Goal: Information Seeking & Learning: Find specific fact

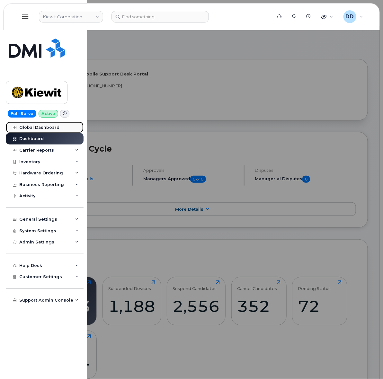
click at [45, 125] on link "Global Dashboard" at bounding box center [45, 128] width 78 height 12
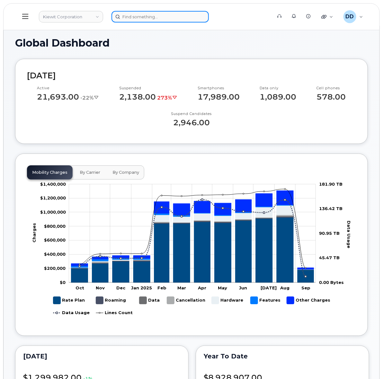
click at [153, 17] on input at bounding box center [160, 17] width 97 height 12
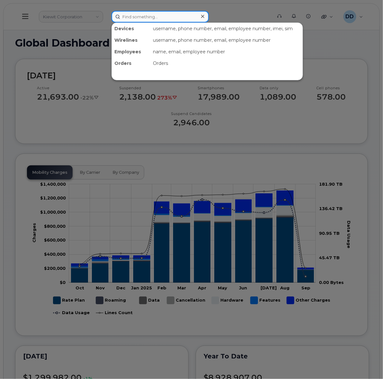
click at [148, 15] on input at bounding box center [160, 17] width 97 height 12
paste input "[PERSON_NAME]"
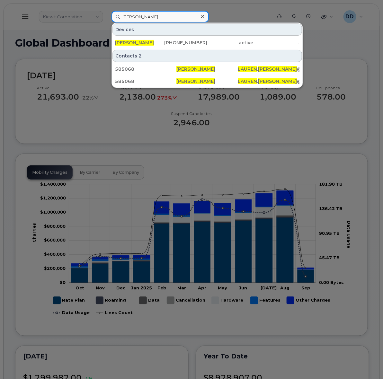
drag, startPoint x: 162, startPoint y: 14, endPoint x: 102, endPoint y: 24, distance: 60.6
click at [106, 22] on div "Lauren Rochelle Devices Lauren Rochelle 346-730-7510 active - Contacts 2 585068…" at bounding box center [189, 17] width 166 height 12
paste input "300293"
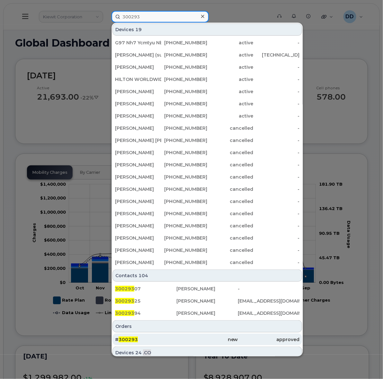
type input "300293"
click at [152, 338] on div "# 300293" at bounding box center [145, 340] width 61 height 6
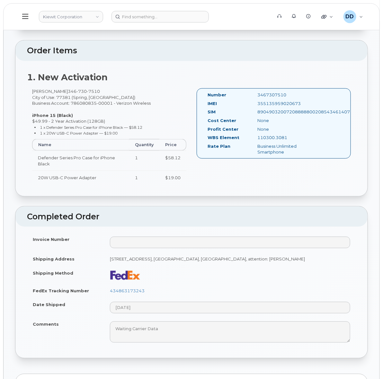
scroll to position [161, 0]
drag, startPoint x: 134, startPoint y: 304, endPoint x: 275, endPoint y: 283, distance: 142.0
click at [275, 283] on td at bounding box center [230, 275] width 252 height 18
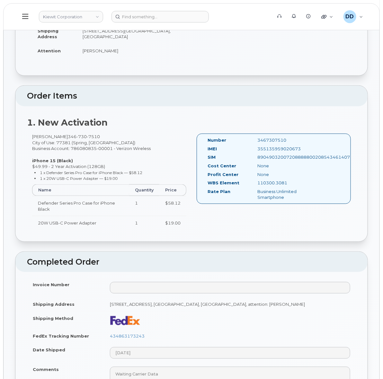
scroll to position [0, 0]
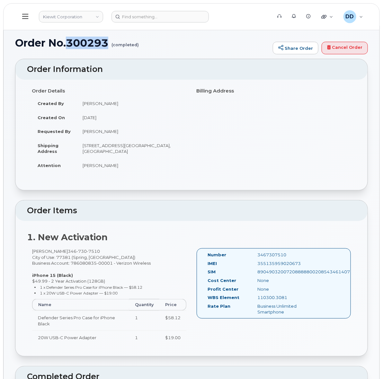
drag, startPoint x: 109, startPoint y: 43, endPoint x: 69, endPoint y: 45, distance: 40.2
click at [69, 45] on h1 "Order No.300293 (completed)" at bounding box center [142, 42] width 255 height 11
copy h1 "300293"
click at [27, 15] on icon at bounding box center [25, 16] width 6 height 7
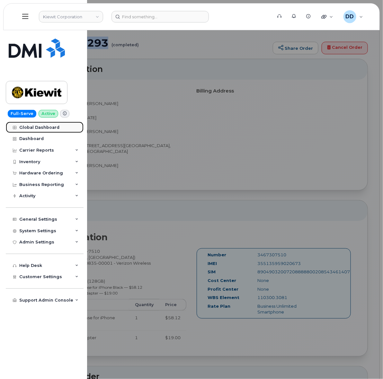
click at [54, 125] on div "Global Dashboard" at bounding box center [39, 127] width 40 height 5
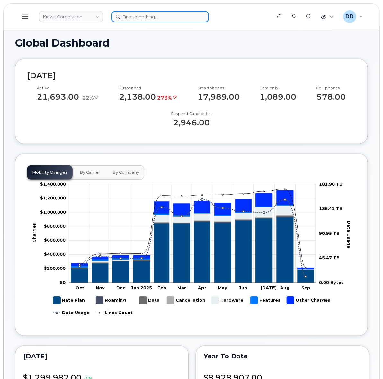
click at [137, 16] on input at bounding box center [160, 17] width 97 height 12
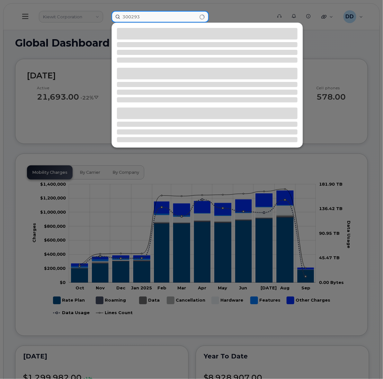
type input "300293"
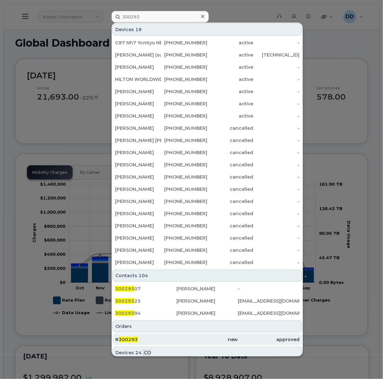
click at [149, 341] on div "# 300293" at bounding box center [145, 340] width 61 height 6
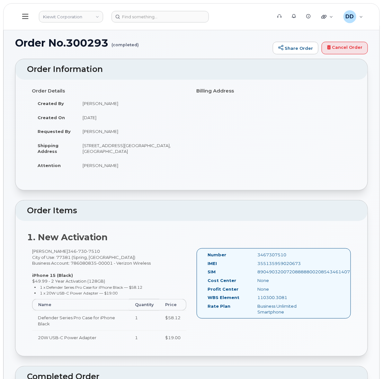
click at [22, 17] on button at bounding box center [25, 16] width 21 height 19
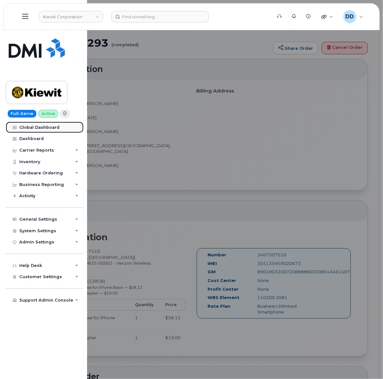
click at [36, 126] on div "Global Dashboard" at bounding box center [39, 127] width 40 height 5
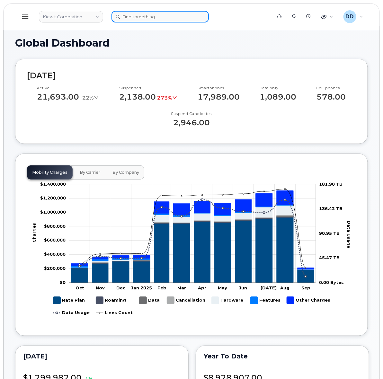
click at [140, 17] on input at bounding box center [160, 17] width 97 height 12
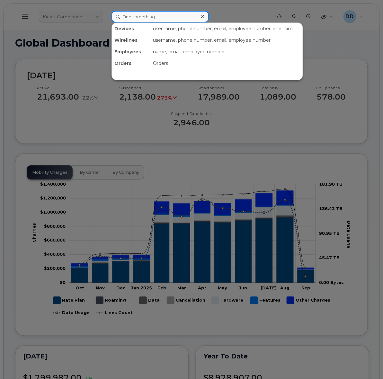
paste input "6464760710"
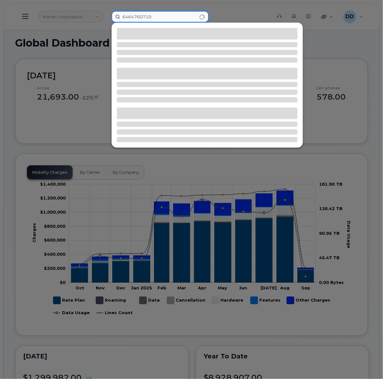
type input "6464760710"
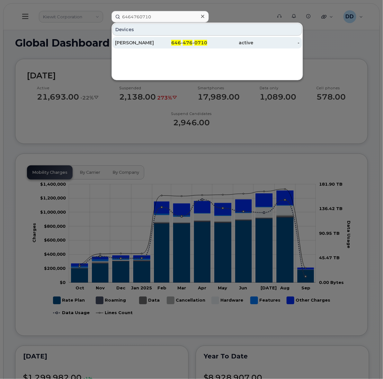
click at [144, 42] on div "JUDIE U" at bounding box center [138, 43] width 46 height 6
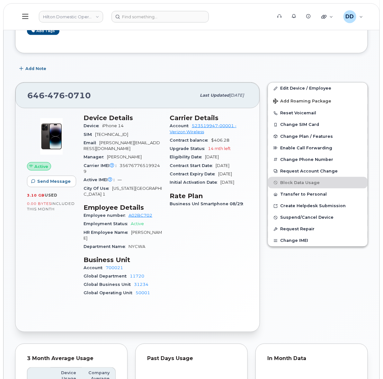
scroll to position [124, 0]
click at [78, 74] on div "Add Note" at bounding box center [191, 69] width 353 height 12
drag, startPoint x: 165, startPoint y: 127, endPoint x: 161, endPoint y: 129, distance: 4.5
click at [161, 129] on div "Device Details Device iPhone 14 SIM 89148000011033931583 Email Judie.Ulysse@wal…" at bounding box center [123, 209] width 86 height 196
drag, startPoint x: 206, startPoint y: 133, endPoint x: 169, endPoint y: 128, distance: 36.8
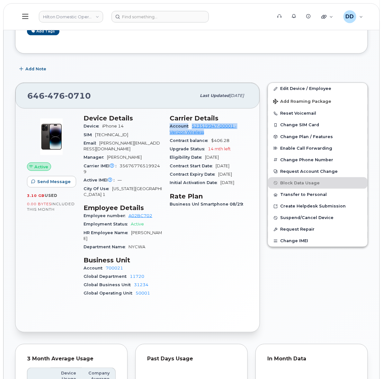
click at [170, 128] on div "Account 523519947-00001 - Verizon Wireless" at bounding box center [209, 129] width 78 height 14
copy div "Account 523519947-00001 - Verizon Wireless"
click at [95, 16] on link "Hilton Domestic Operating Company Inc" at bounding box center [71, 17] width 64 height 12
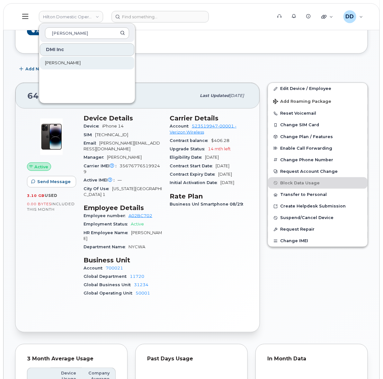
type input "[PERSON_NAME]"
click at [62, 62] on link "[PERSON_NAME]" at bounding box center [87, 63] width 94 height 13
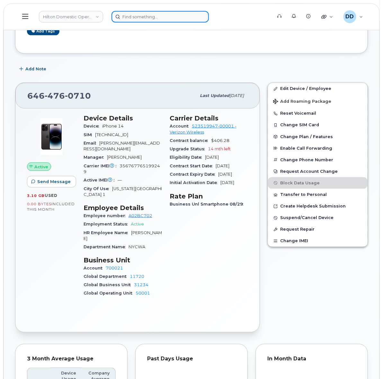
click at [137, 16] on input at bounding box center [160, 17] width 97 height 12
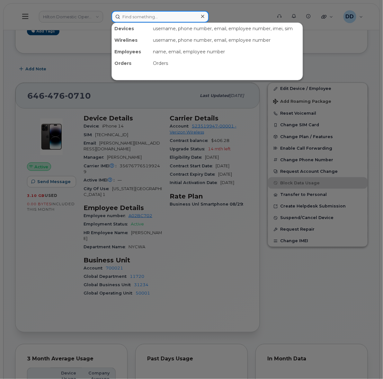
paste input "356996537835083"
type input "356996537835083"
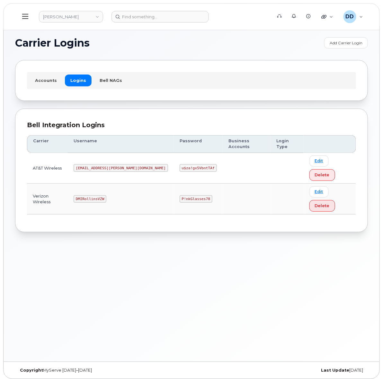
click at [101, 195] on code "DMIRollinsVZW" at bounding box center [90, 199] width 33 height 8
copy code "DMIRollinsVZW"
click at [152, 193] on div "Bell Integration Logins Carrier Username Password Business Accounts Login Type …" at bounding box center [191, 171] width 353 height 124
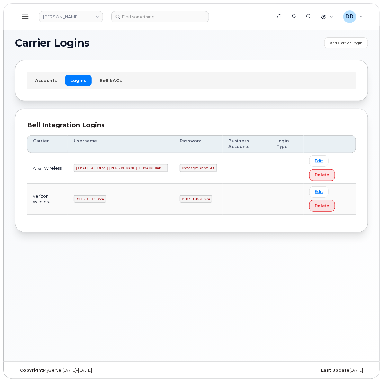
click at [180, 195] on code "P!nkGlasses78" at bounding box center [196, 199] width 33 height 8
copy code "P!nkGlasses78"
